Goal: Task Accomplishment & Management: Manage account settings

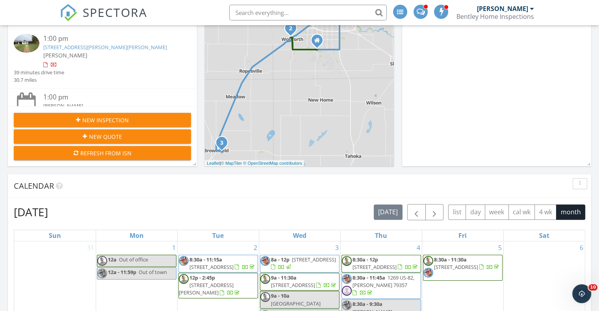
scroll to position [35, 0]
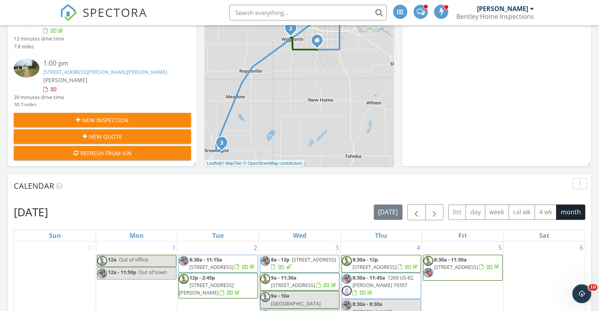
click at [84, 72] on link "1411 E Tate St, Brownfield, TX 79316" at bounding box center [105, 72] width 124 height 7
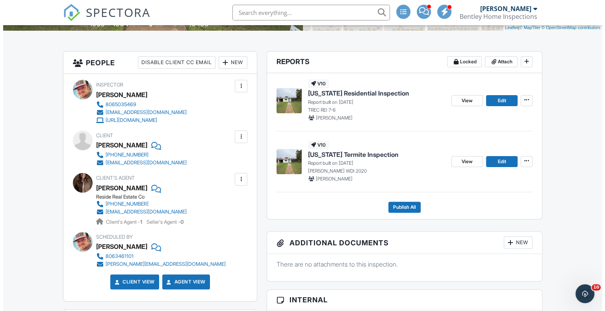
scroll to position [124, 0]
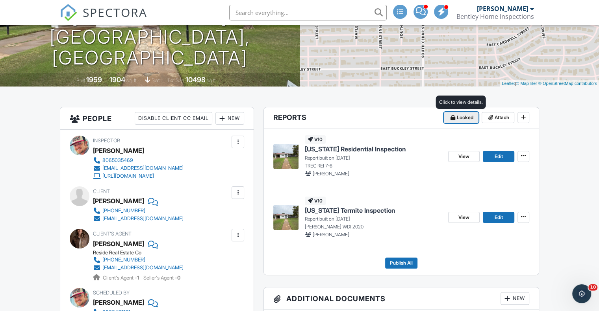
click at [457, 114] on span "Locked" at bounding box center [465, 118] width 17 height 8
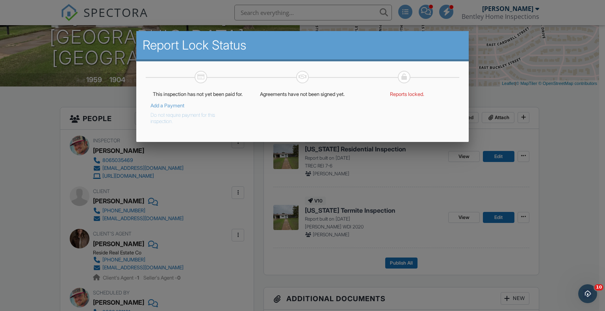
click at [177, 124] on button "Do not require payment for this inspection." at bounding box center [191, 117] width 83 height 16
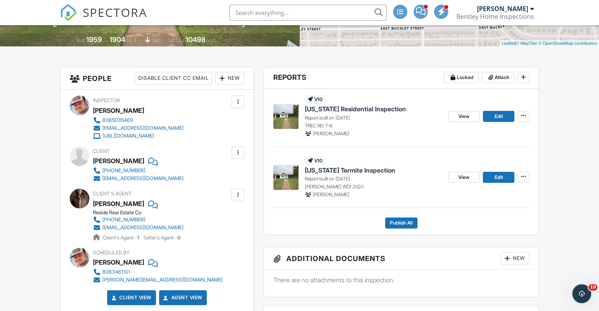
scroll to position [161, 0]
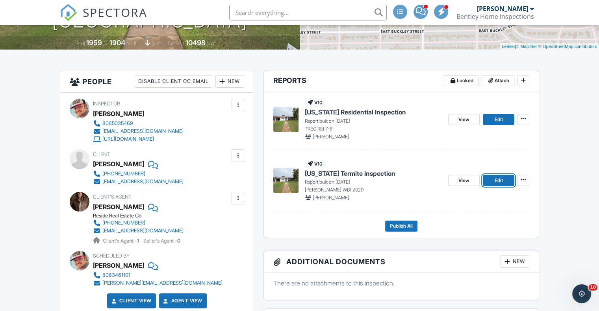
drag, startPoint x: 500, startPoint y: 181, endPoint x: 495, endPoint y: 178, distance: 5.1
click at [500, 180] on span "Edit" at bounding box center [498, 181] width 8 height 8
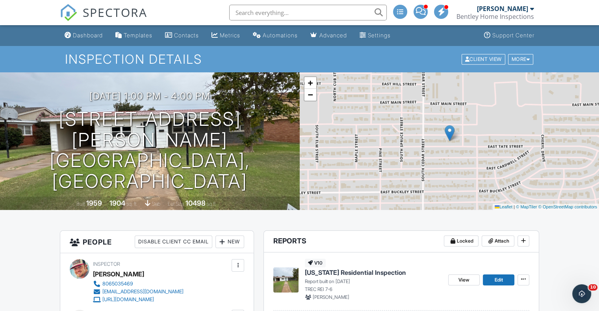
click at [276, 8] on input "text" at bounding box center [307, 13] width 157 height 16
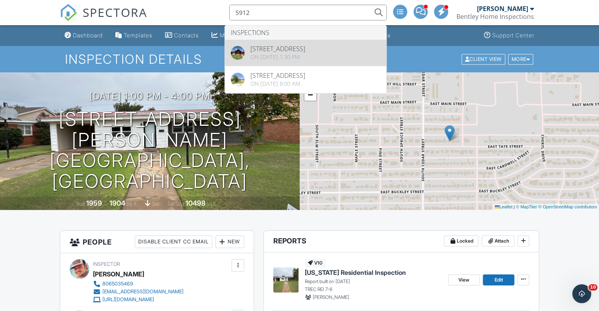
type input "5912"
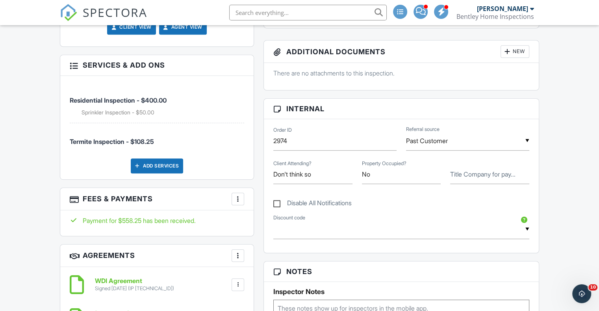
scroll to position [457, 0]
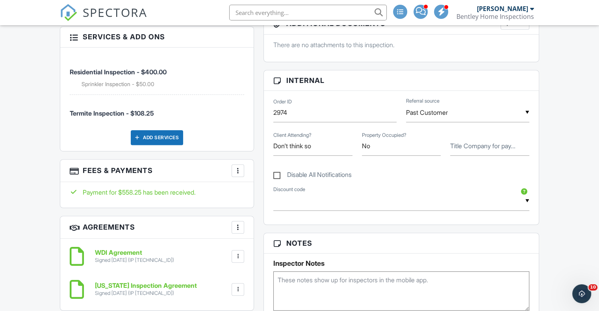
click at [239, 170] on div at bounding box center [238, 171] width 8 height 8
click at [269, 236] on li "View Invoice" at bounding box center [277, 234] width 82 height 20
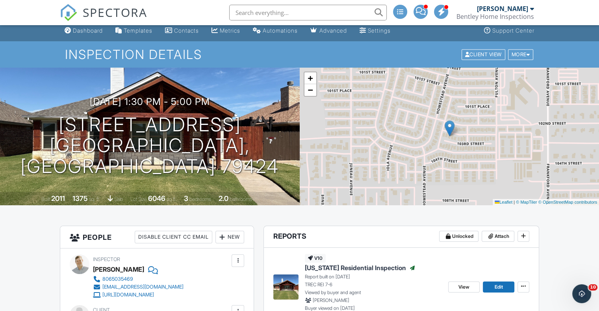
scroll to position [0, 0]
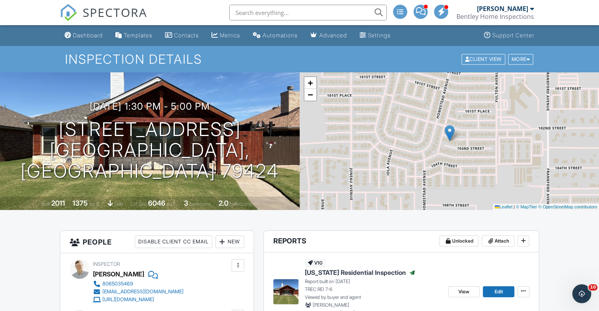
click at [263, 13] on input "text" at bounding box center [307, 13] width 157 height 16
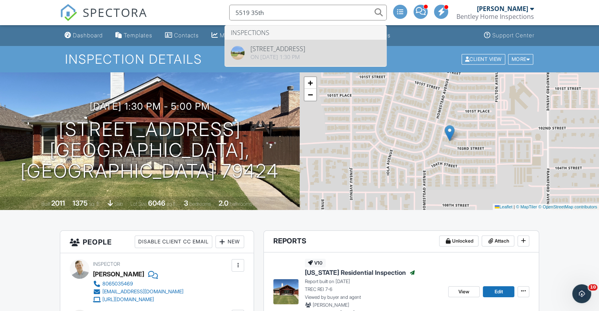
type input "5519 35th"
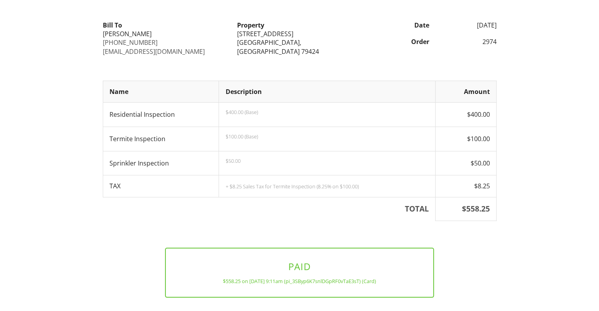
scroll to position [110, 0]
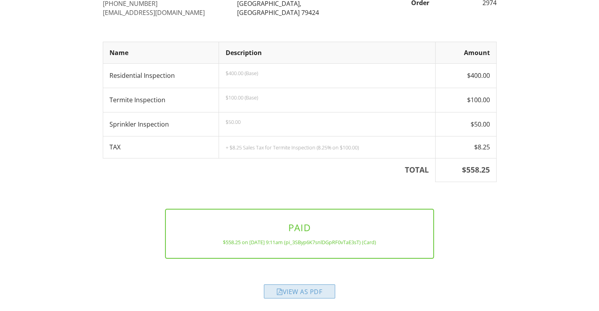
click at [316, 291] on div "View as PDF" at bounding box center [299, 292] width 71 height 14
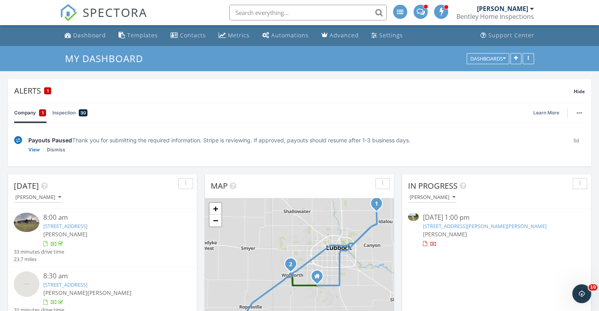
click at [264, 9] on input "text" at bounding box center [307, 13] width 157 height 16
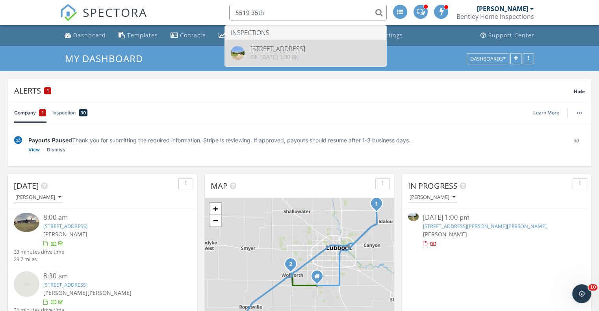
type input "5519 35th"
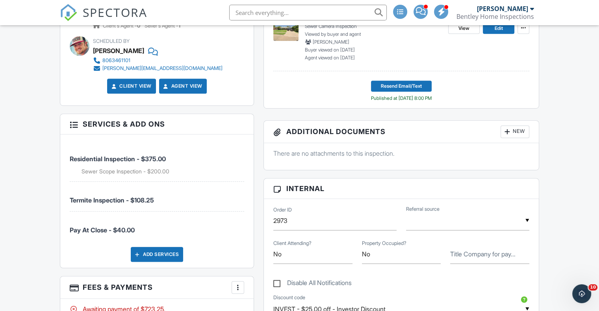
scroll to position [551, 0]
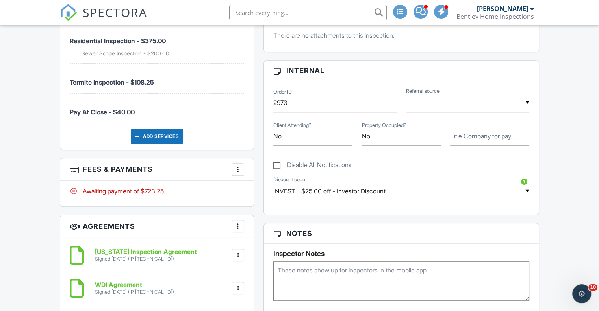
click at [241, 166] on div at bounding box center [238, 170] width 8 height 8
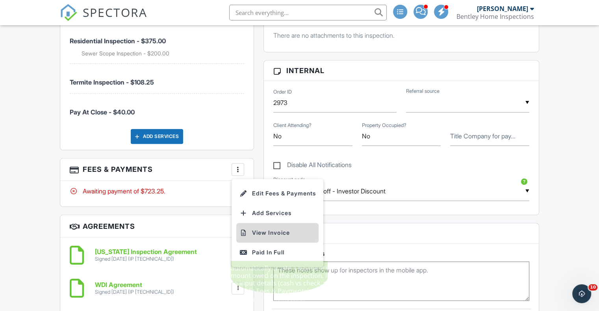
click at [280, 231] on li "View Invoice" at bounding box center [277, 233] width 82 height 20
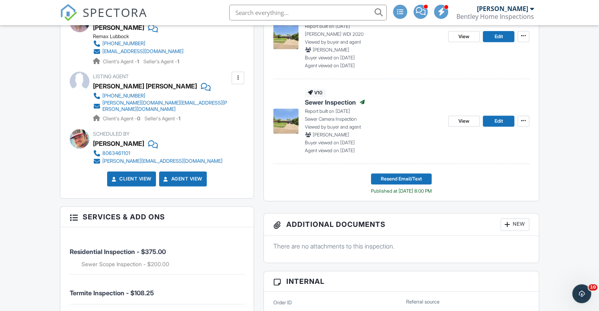
scroll to position [276, 0]
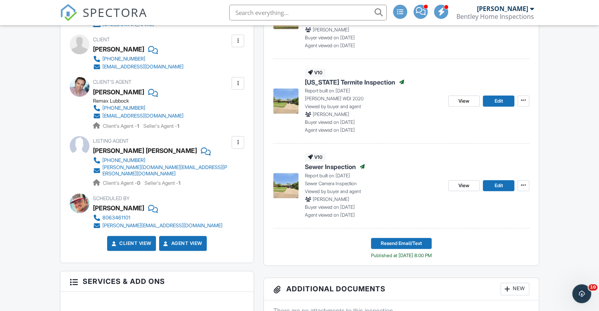
click at [118, 14] on span "SPECTORA" at bounding box center [115, 12] width 65 height 17
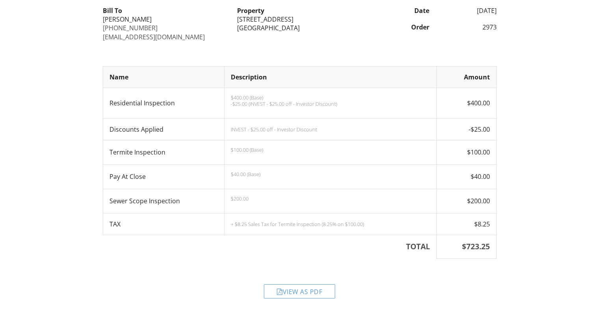
scroll to position [86, 0]
click at [310, 294] on div "View as PDF" at bounding box center [299, 291] width 71 height 14
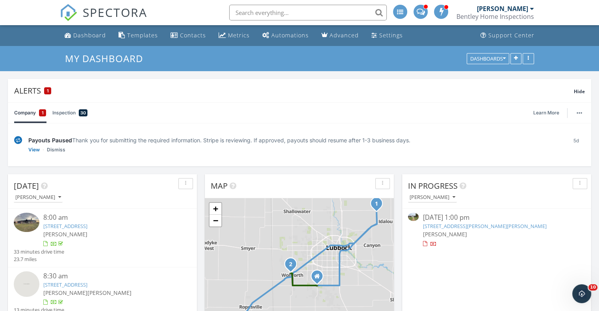
click at [132, 12] on span "SPECTORA" at bounding box center [115, 12] width 65 height 17
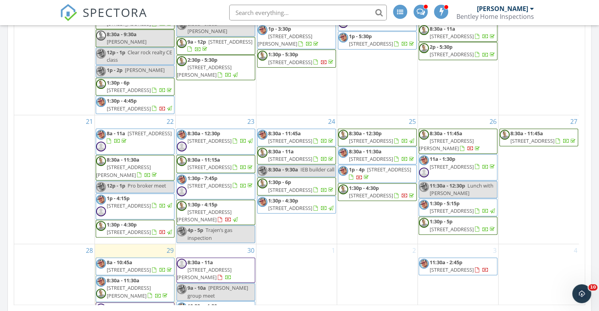
scroll to position [311, 0]
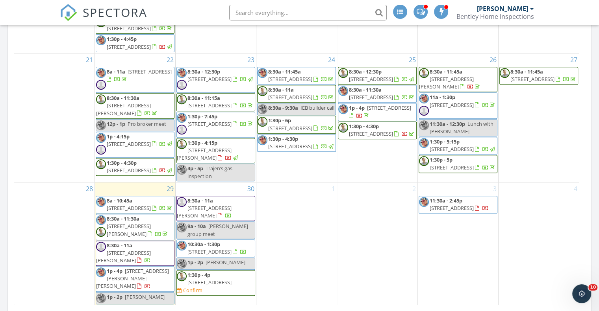
drag, startPoint x: 486, startPoint y: 108, endPoint x: 475, endPoint y: 104, distance: 12.0
click at [475, 91] on span "8:30a - 11:45a 592 County Rd 1, Lynn Co NULL" at bounding box center [458, 79] width 78 height 23
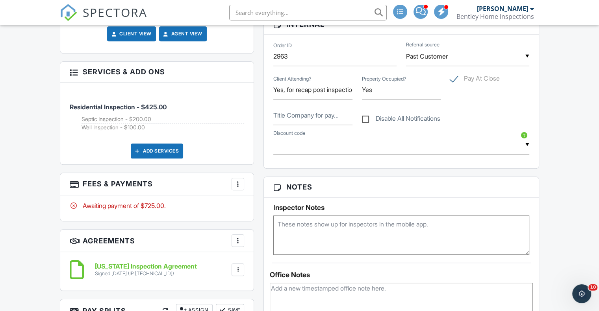
scroll to position [433, 0]
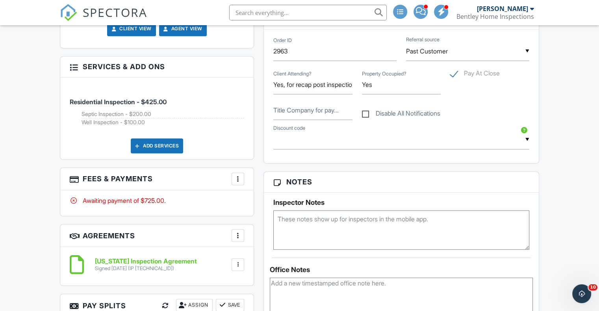
click at [242, 181] on div "More" at bounding box center [238, 179] width 13 height 13
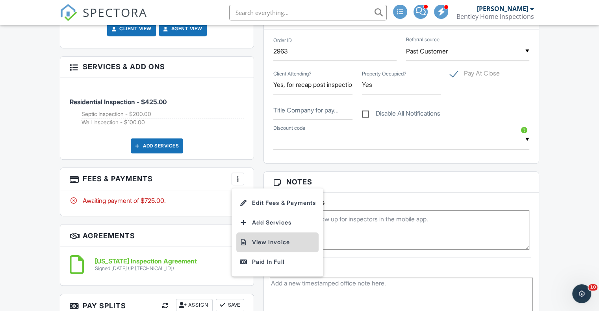
click at [258, 241] on li "View Invoice" at bounding box center [277, 243] width 82 height 20
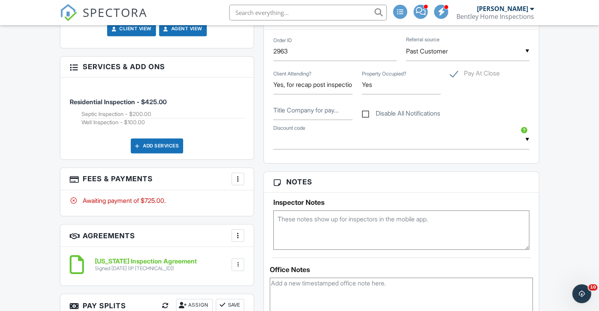
click at [122, 17] on span "SPECTORA" at bounding box center [115, 12] width 65 height 17
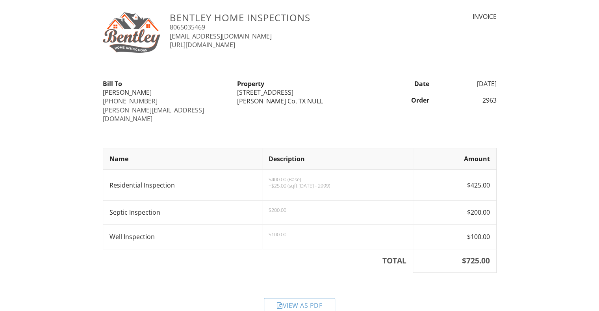
scroll to position [19, 0]
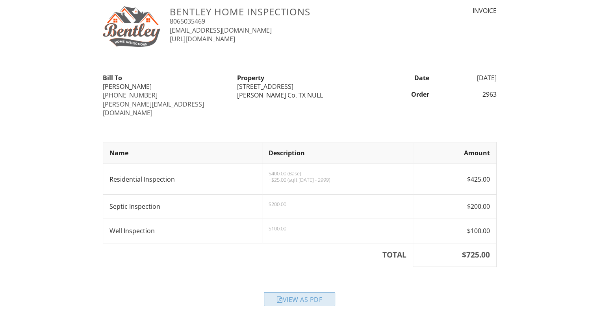
click at [294, 293] on div "View as PDF" at bounding box center [299, 300] width 71 height 14
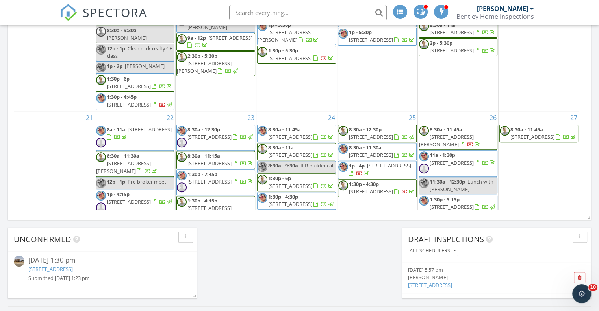
scroll to position [311, 0]
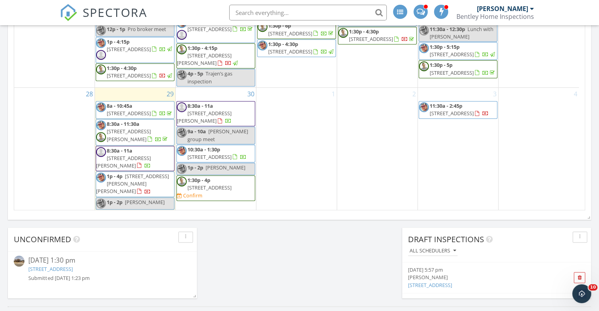
click at [128, 183] on span "1411 E Tate St, Brownfield 79316" at bounding box center [132, 184] width 73 height 22
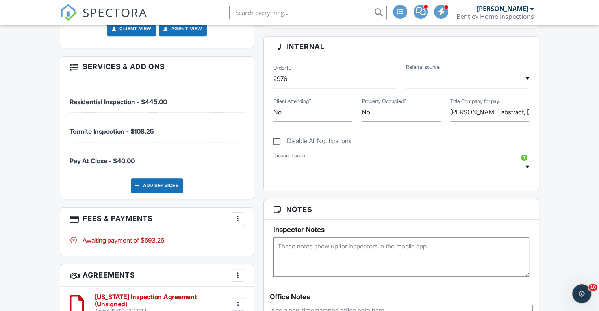
click at [240, 213] on div "More" at bounding box center [238, 219] width 13 height 13
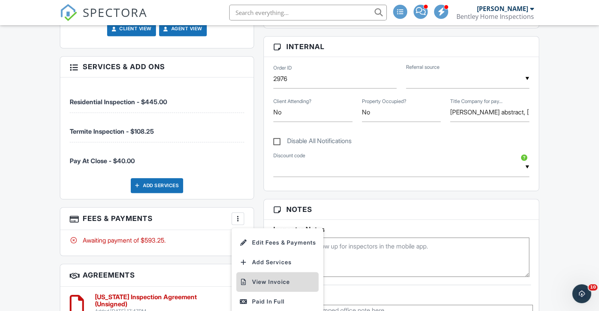
click at [272, 280] on li "View Invoice" at bounding box center [277, 282] width 82 height 20
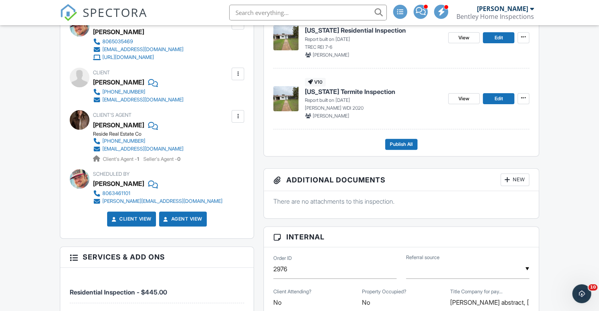
scroll to position [236, 0]
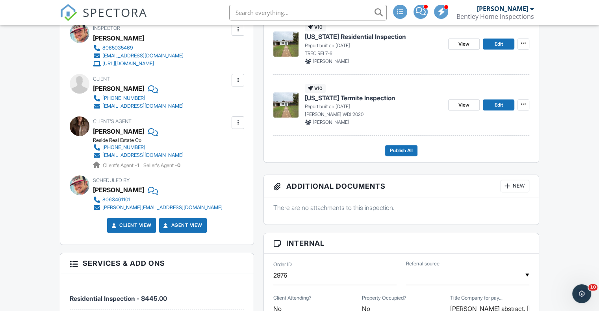
click at [139, 12] on span "SPECTORA" at bounding box center [115, 12] width 65 height 17
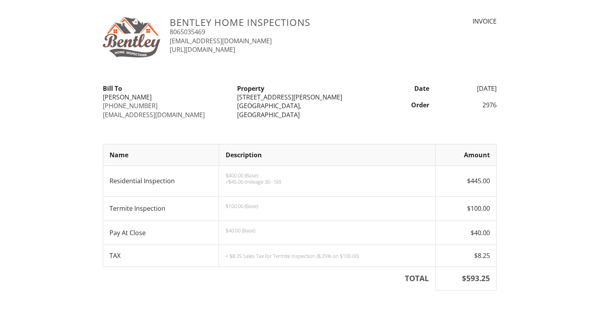
scroll to position [40, 0]
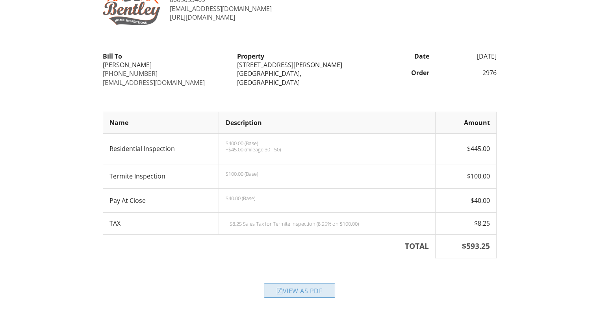
click at [316, 291] on div "View as PDF" at bounding box center [299, 291] width 71 height 14
